Goal: Task Accomplishment & Management: Manage account settings

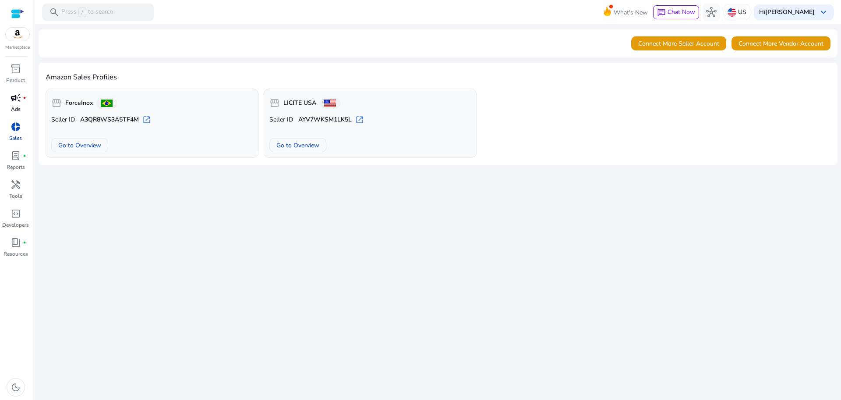
click at [13, 108] on p "Ads" at bounding box center [16, 109] width 10 height 8
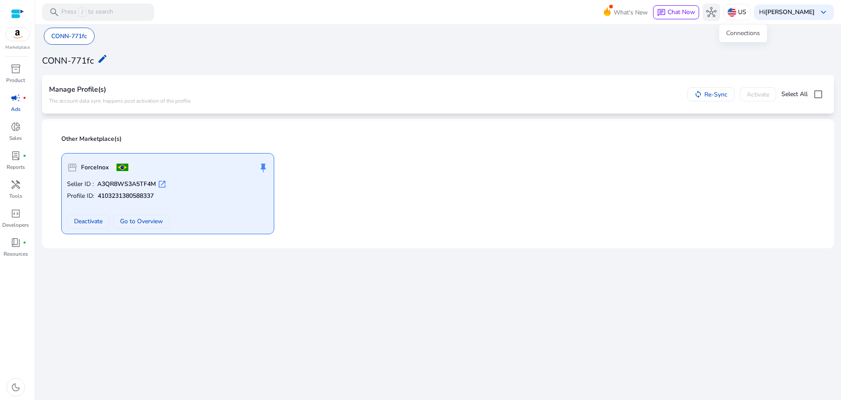
click at [717, 16] on span "hub" at bounding box center [711, 12] width 11 height 11
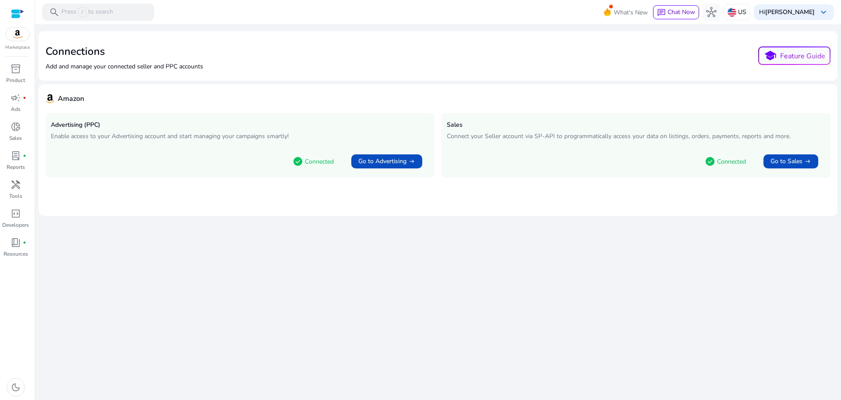
click at [412, 161] on span "arrow_right_alt" at bounding box center [411, 161] width 7 height 7
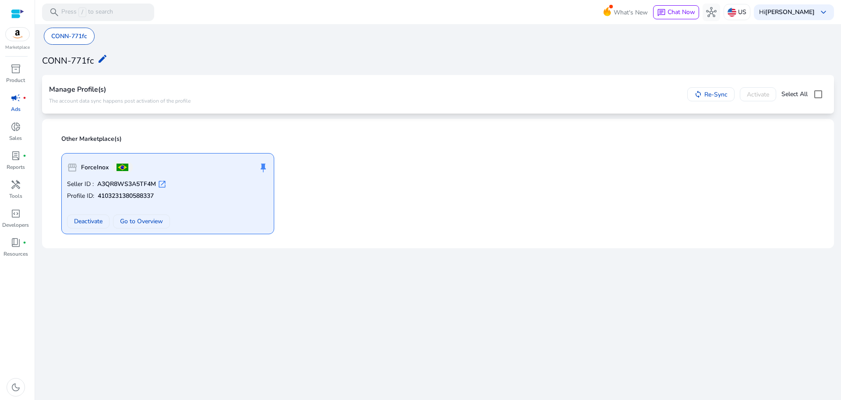
click at [208, 58] on div "CONN-771fc edit" at bounding box center [438, 60] width 792 height 20
click at [190, 252] on div "We are getting things ready for you... CONN-771fc CONN-771fc edit Manage Profil…" at bounding box center [438, 211] width 799 height 375
